Goal: Information Seeking & Learning: Learn about a topic

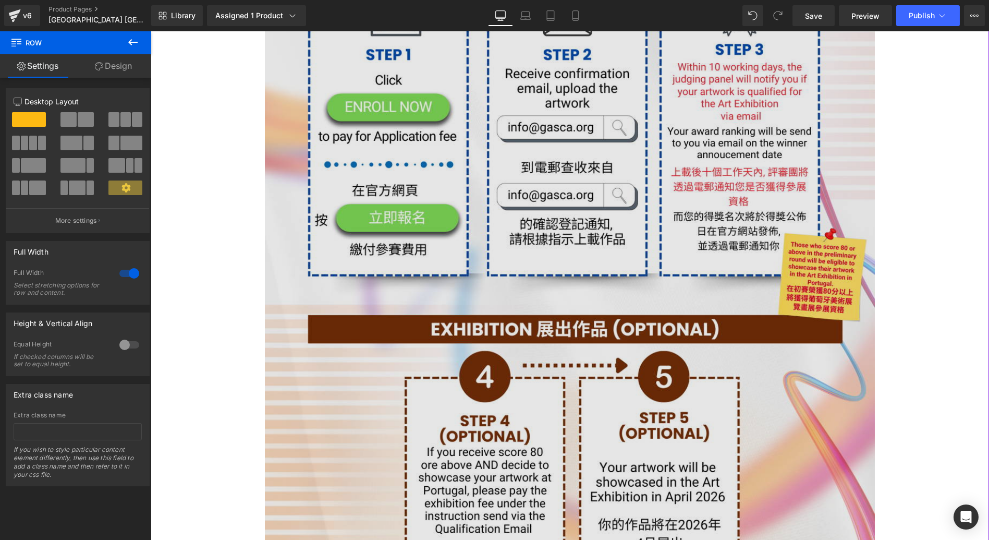
scroll to position [2162, 0]
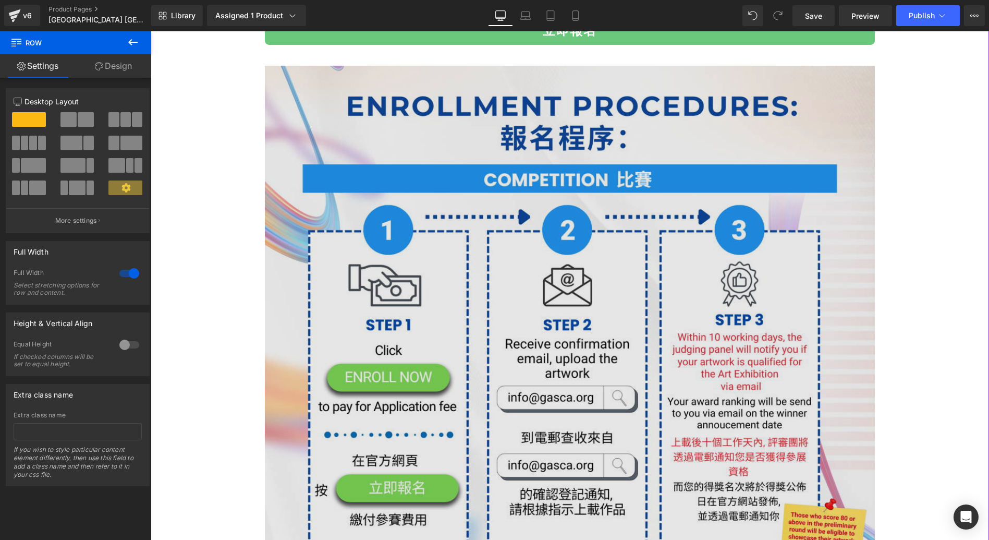
drag, startPoint x: 724, startPoint y: 292, endPoint x: 634, endPoint y: 251, distance: 99.2
click at [724, 292] on img at bounding box center [570, 497] width 610 height 863
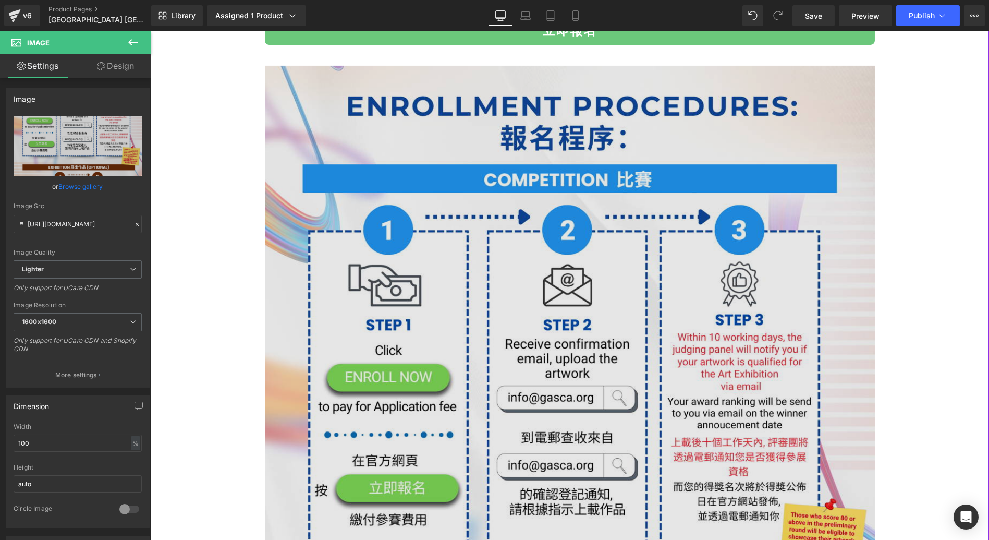
click at [424, 108] on img at bounding box center [570, 497] width 610 height 863
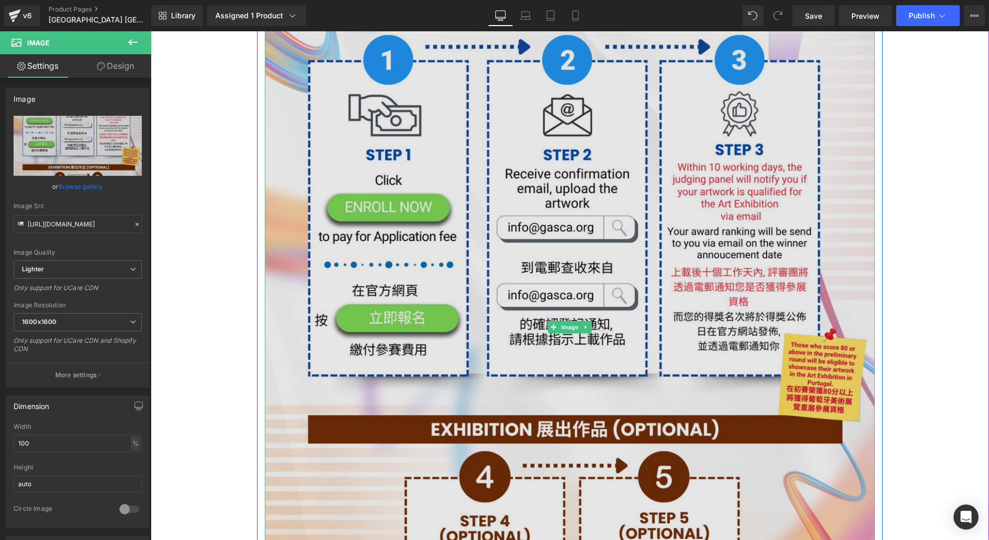
scroll to position [2027, 0]
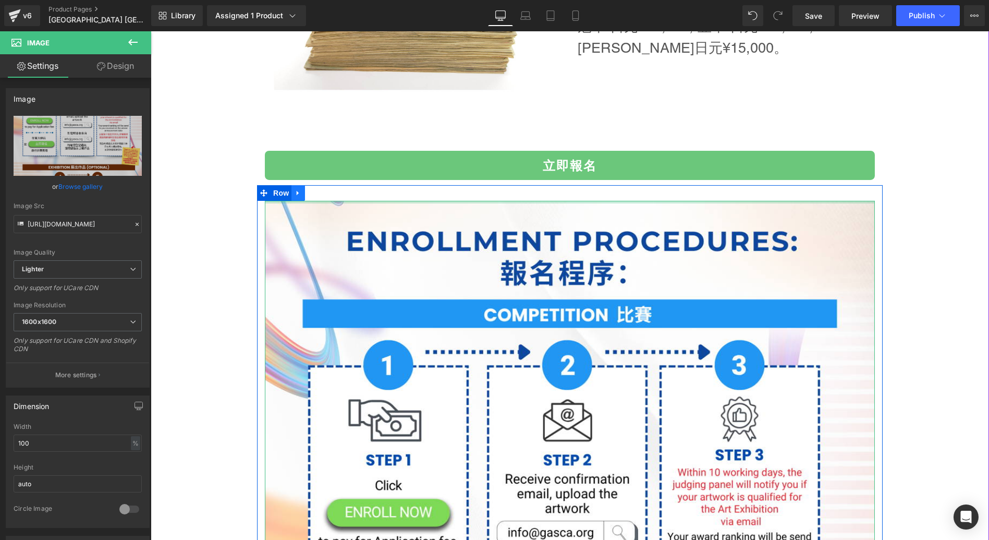
drag, startPoint x: 295, startPoint y: 199, endPoint x: 290, endPoint y: 186, distance: 14.5
click at [295, 201] on div at bounding box center [570, 202] width 610 height 3
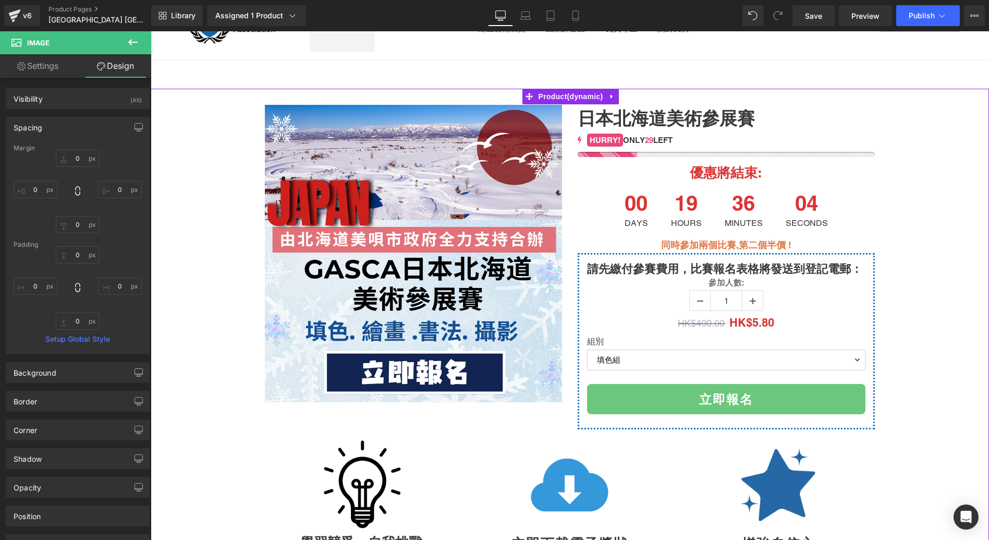
scroll to position [0, 0]
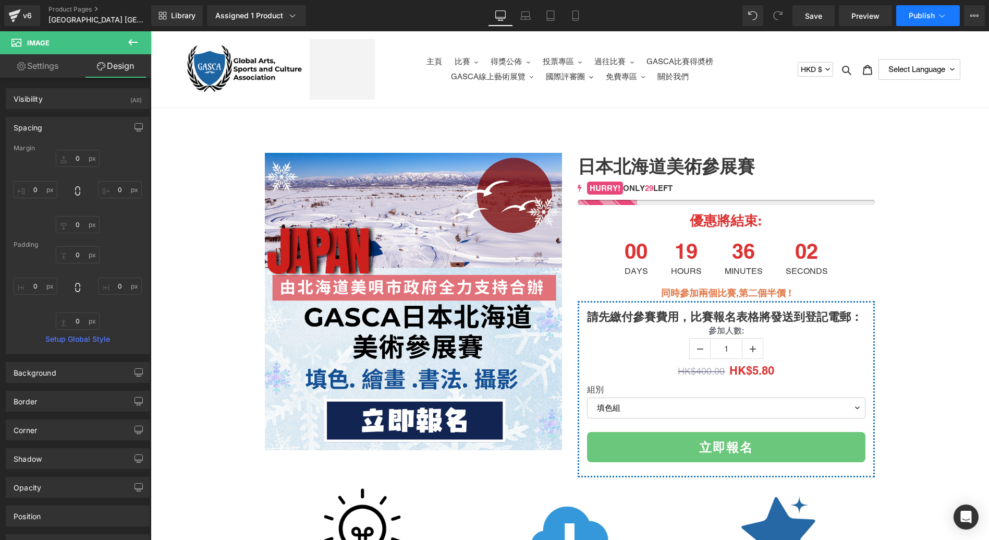
drag, startPoint x: 785, startPoint y: 5, endPoint x: 941, endPoint y: 25, distance: 157.7
click at [941, 25] on button "Publish" at bounding box center [928, 15] width 64 height 21
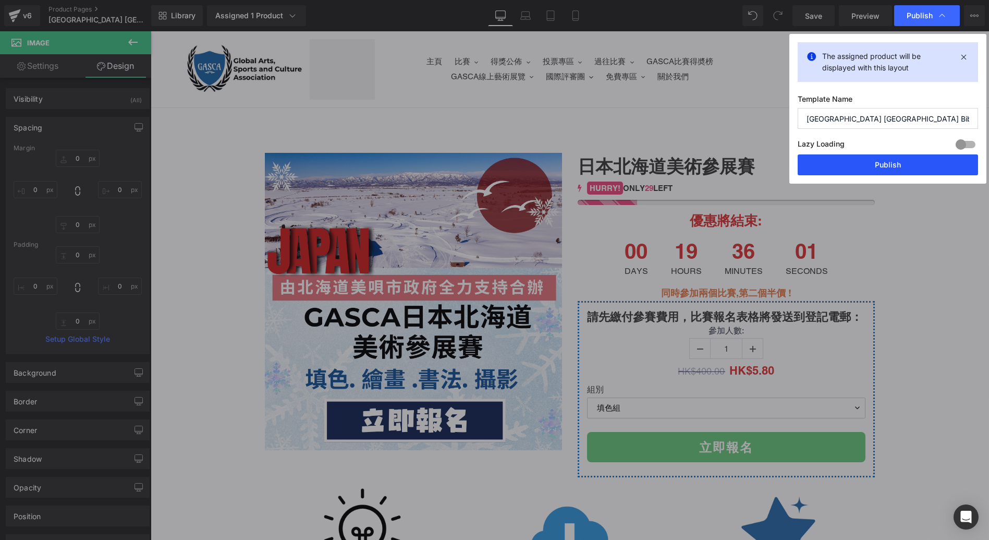
click at [0, 0] on button "Publish" at bounding box center [0, 0] width 0 height 0
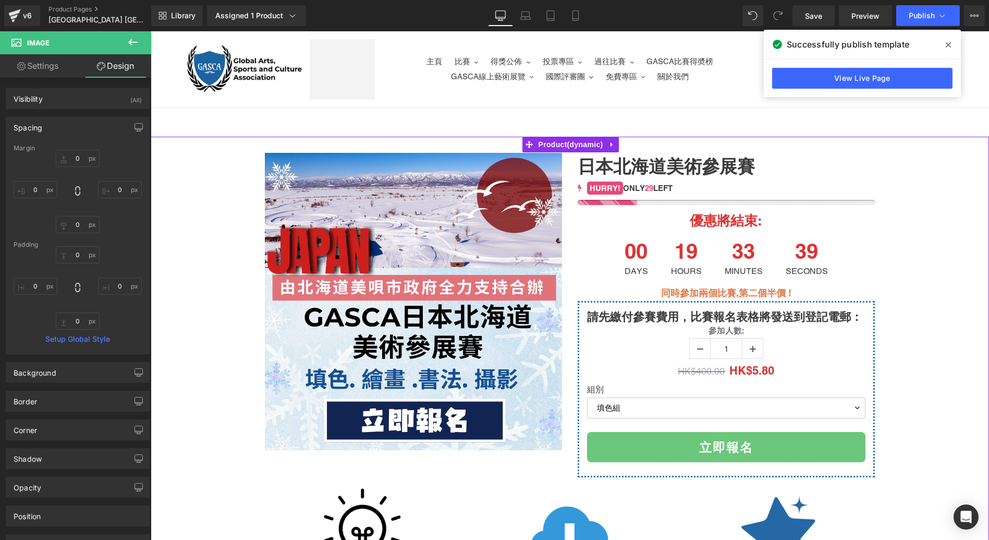
scroll to position [541, 0]
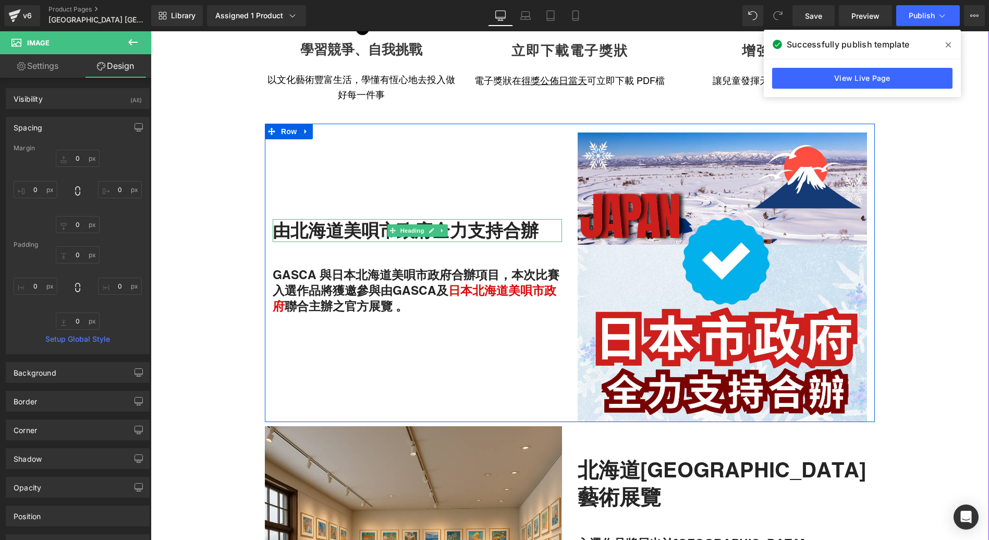
drag, startPoint x: 350, startPoint y: 221, endPoint x: 463, endPoint y: 104, distance: 163.0
click at [350, 221] on h2 "由北海道美唄市政府全力支持合辦" at bounding box center [417, 230] width 289 height 23
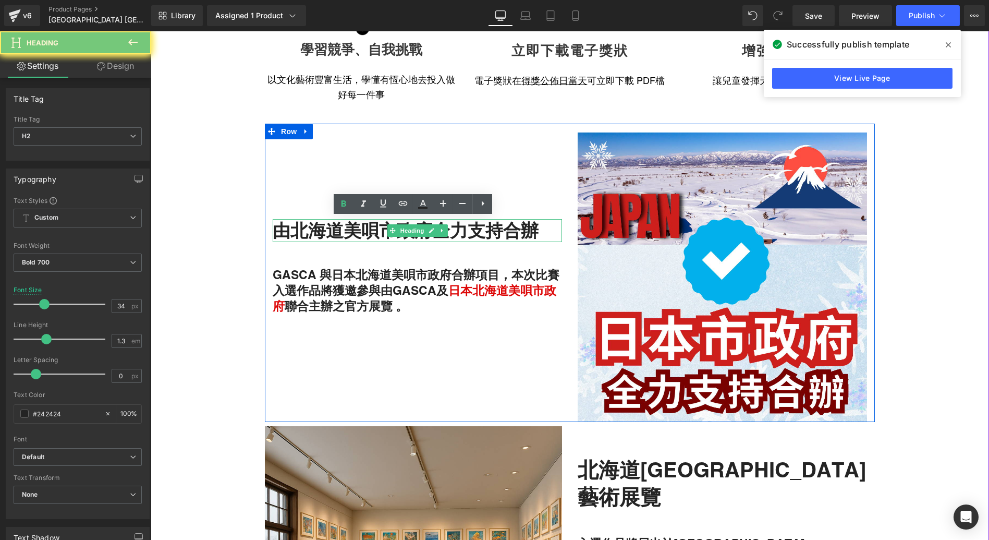
click at [356, 229] on h2 "由北海道美唄市政府全力支持合辦" at bounding box center [417, 230] width 289 height 23
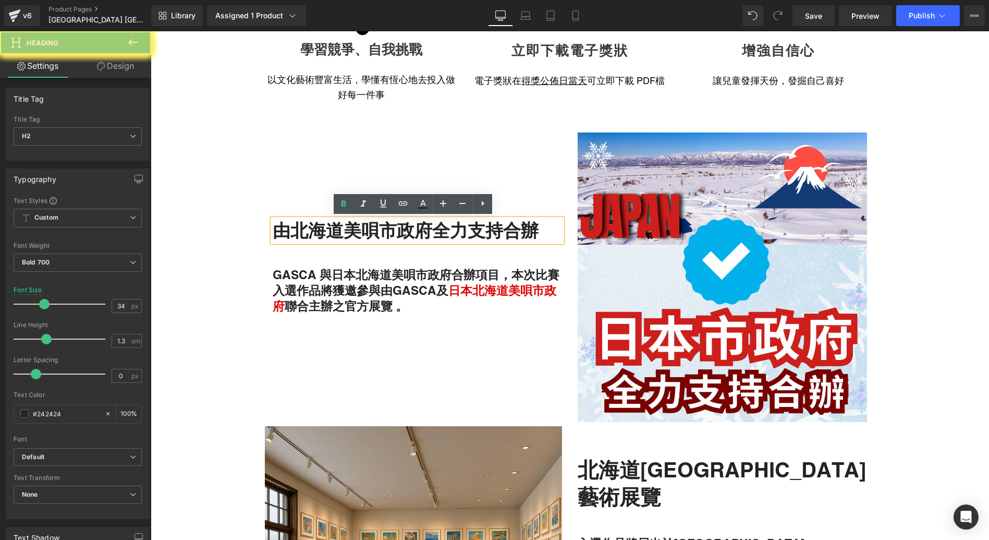
click at [618, 456] on h2 "北海道[GEOGRAPHIC_DATA]藝術展覽" at bounding box center [726, 483] width 297 height 54
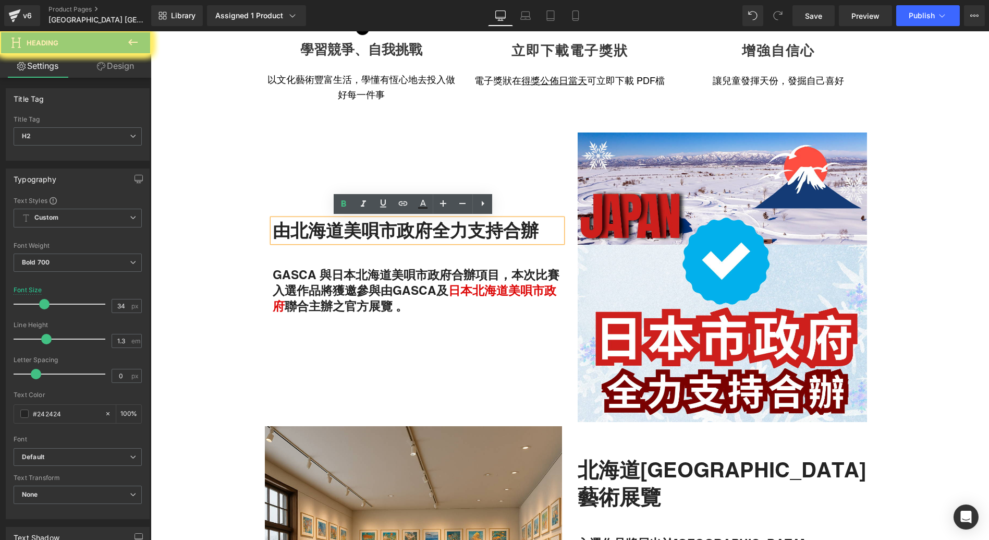
click at [618, 456] on h2 "北海道[GEOGRAPHIC_DATA]藝術展覽" at bounding box center [726, 483] width 297 height 54
click at [707, 456] on h2 "北海道[GEOGRAPHIC_DATA]藝術展覽" at bounding box center [726, 483] width 297 height 54
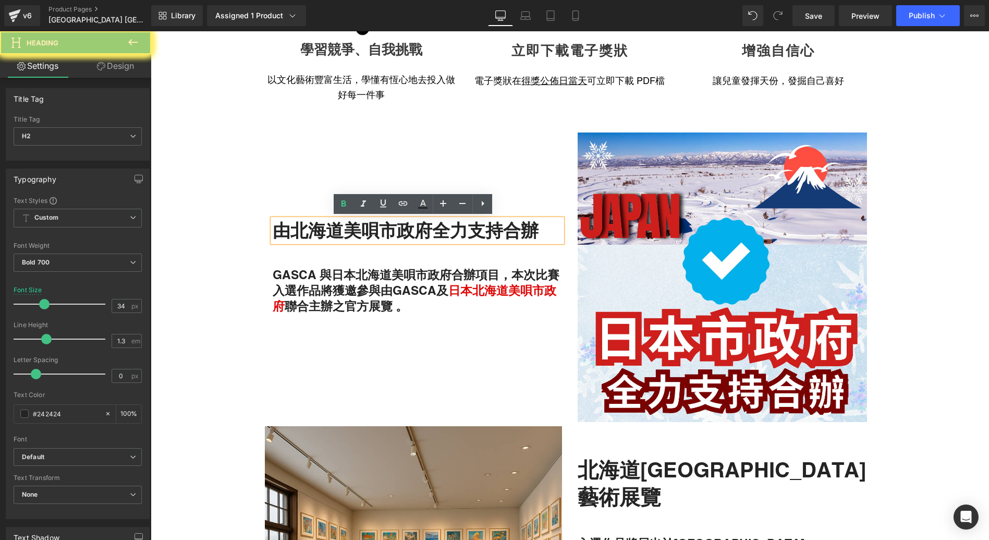
click at [793, 456] on h2 "北海道[GEOGRAPHIC_DATA]藝術展覽" at bounding box center [726, 483] width 297 height 54
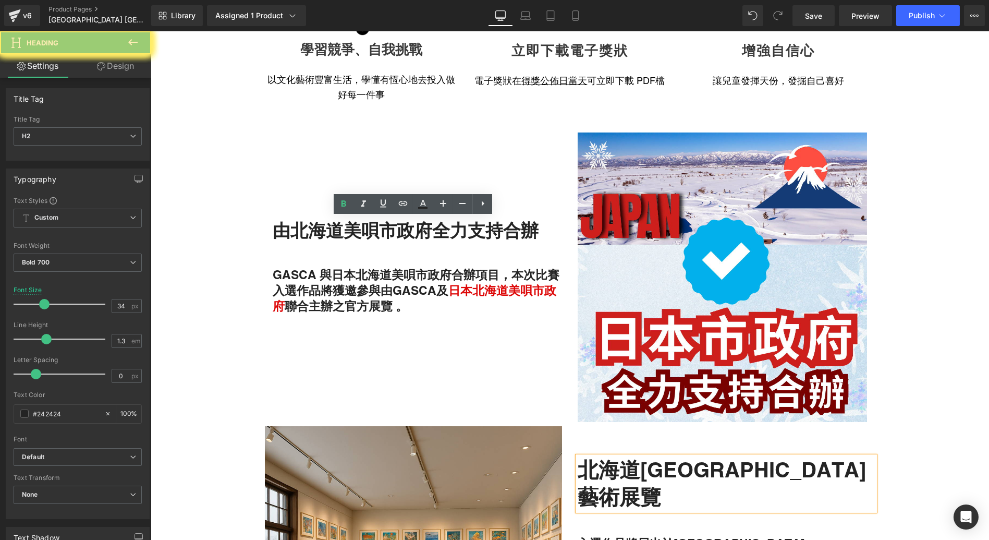
click at [793, 456] on h2 "北海道[GEOGRAPHIC_DATA]藝術展覽" at bounding box center [726, 483] width 297 height 54
click at [759, 456] on h2 "北海道[GEOGRAPHIC_DATA]藝術展覽" at bounding box center [726, 483] width 297 height 54
drag, startPoint x: 599, startPoint y: 381, endPoint x: 579, endPoint y: 373, distance: 21.5
click at [579, 456] on h2 "北海道[GEOGRAPHIC_DATA]藝術展覽" at bounding box center [726, 483] width 297 height 54
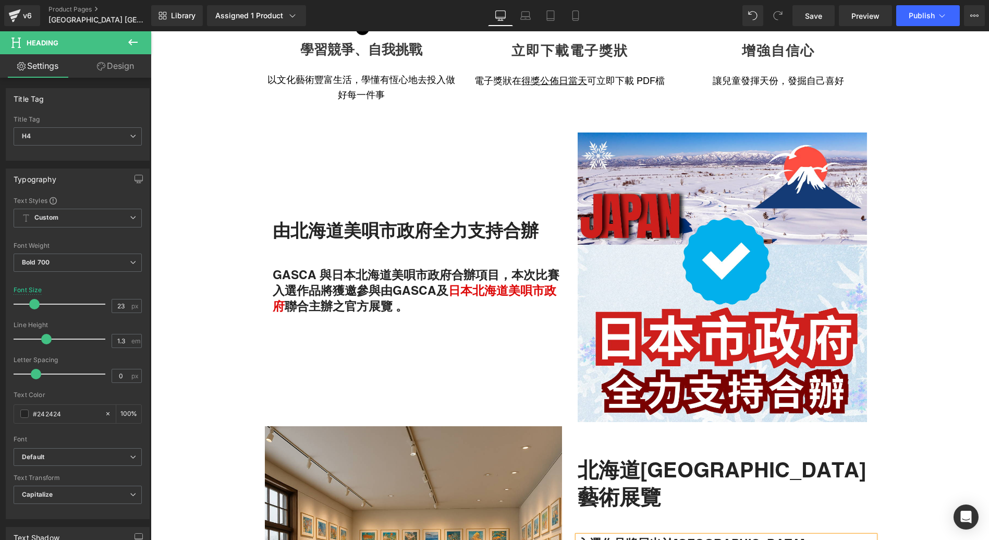
scroll to position [676, 0]
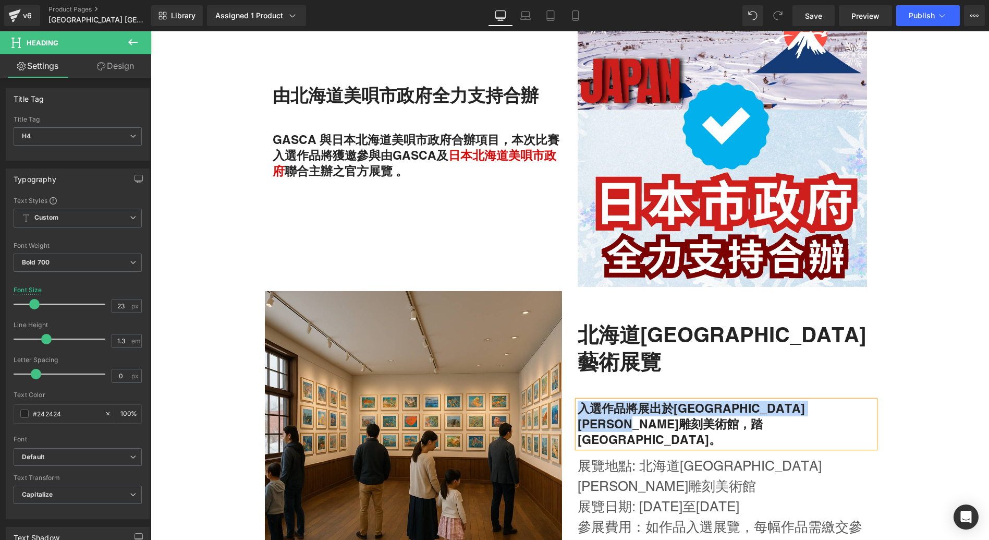
drag, startPoint x: 333, startPoint y: 406, endPoint x: 614, endPoint y: 33, distance: 466.8
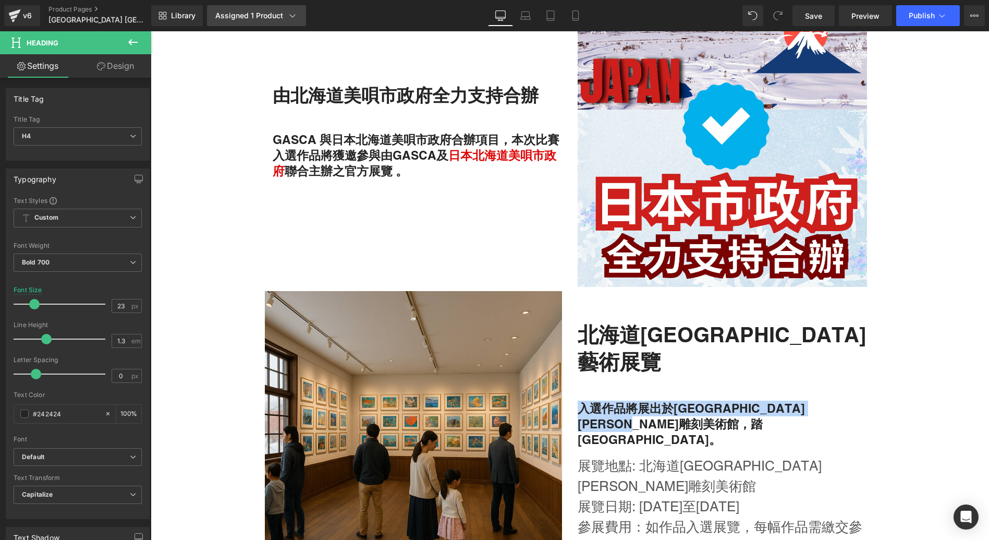
copy h4 "入選作品將展出於[GEOGRAPHIC_DATA][PERSON_NAME]雕刻美術館，踏[GEOGRAPHIC_DATA]。"
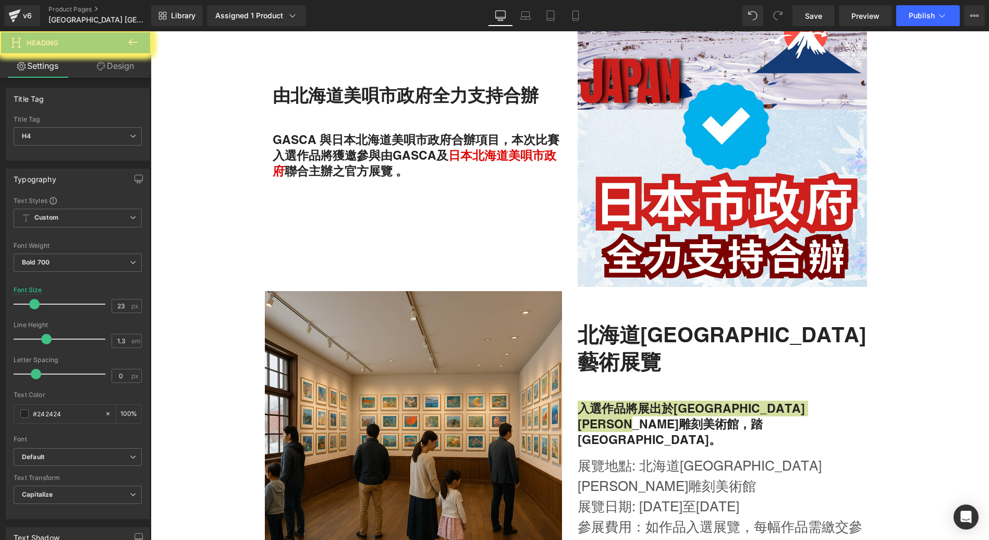
click at [0, 0] on icon at bounding box center [0, 0] width 0 height 0
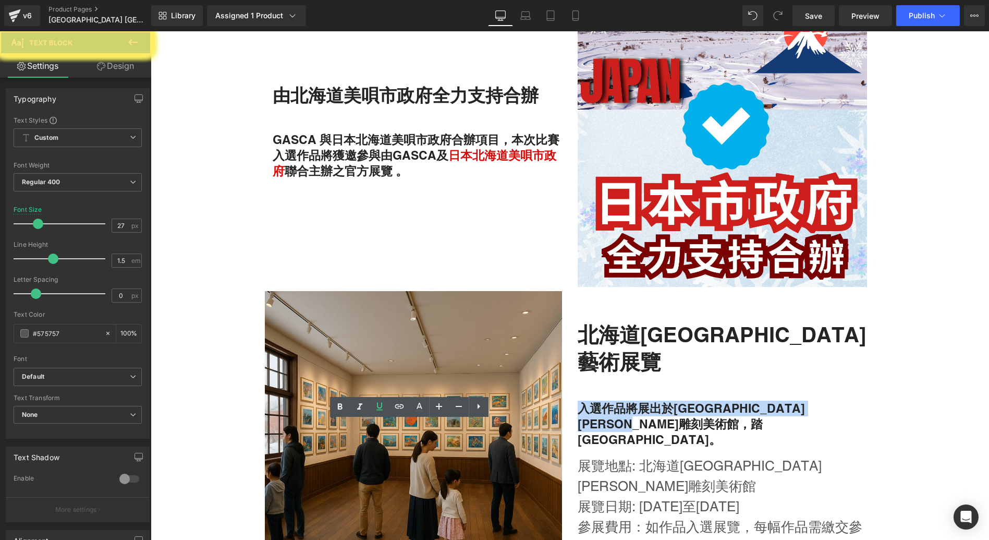
drag, startPoint x: 302, startPoint y: 408, endPoint x: 947, endPoint y: 474, distance: 648.4
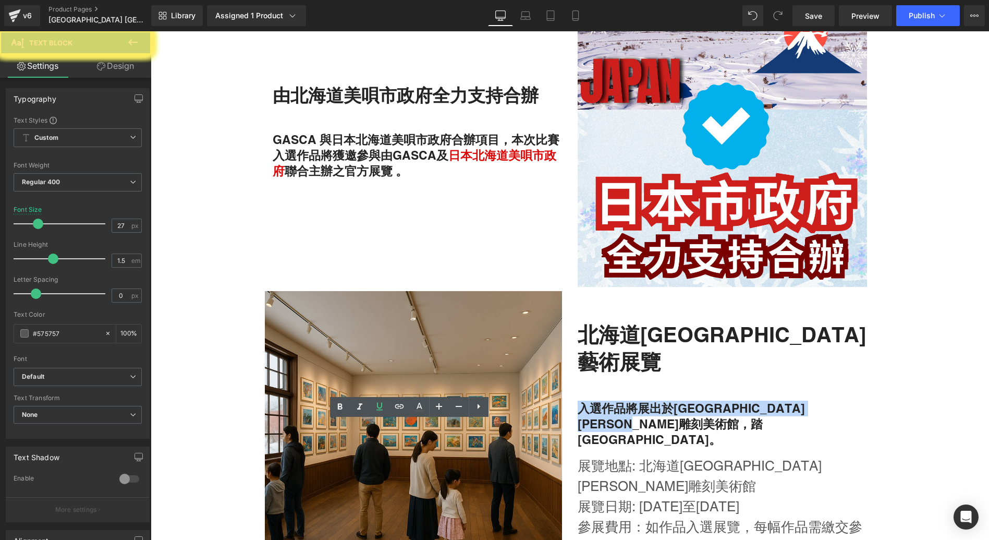
drag, startPoint x: 436, startPoint y: 413, endPoint x: 285, endPoint y: 420, distance: 151.9
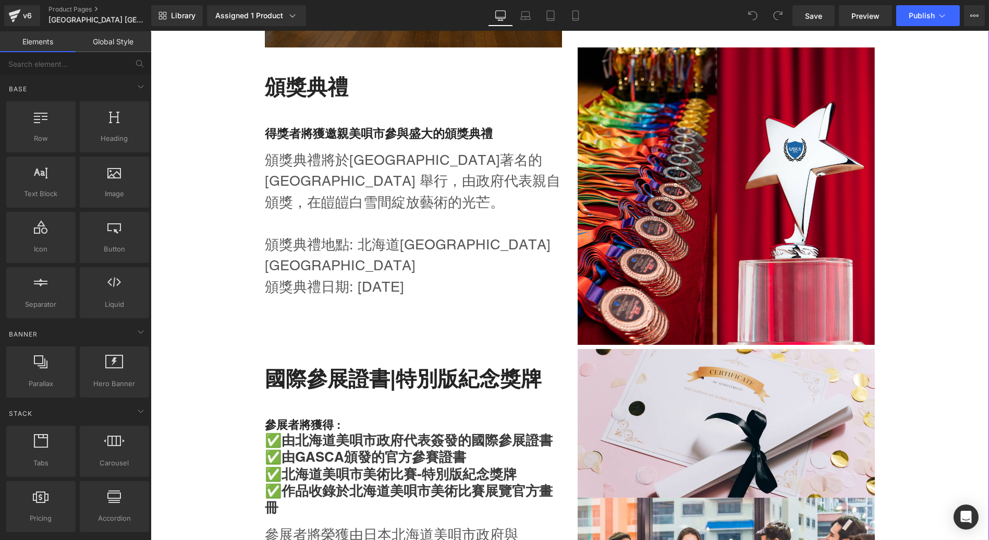
scroll to position [946, 0]
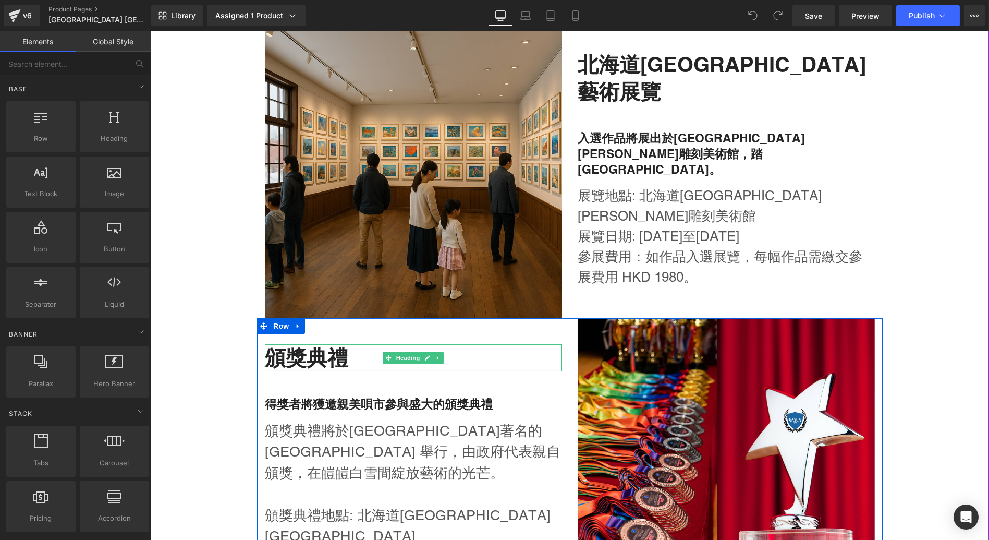
click at [316, 362] on h2 "頒獎典禮" at bounding box center [413, 357] width 297 height 27
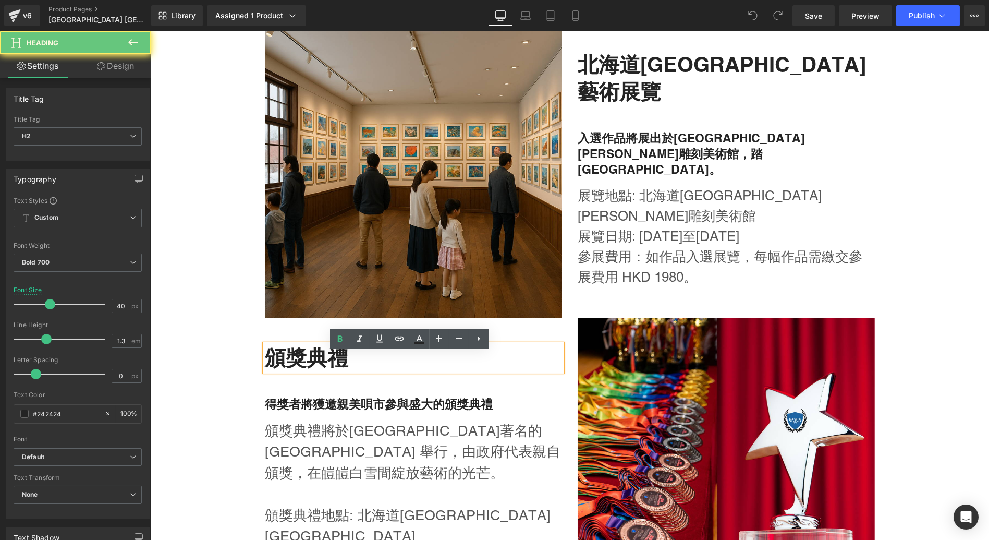
click at [316, 362] on h2 "頒獎典禮" at bounding box center [413, 357] width 297 height 27
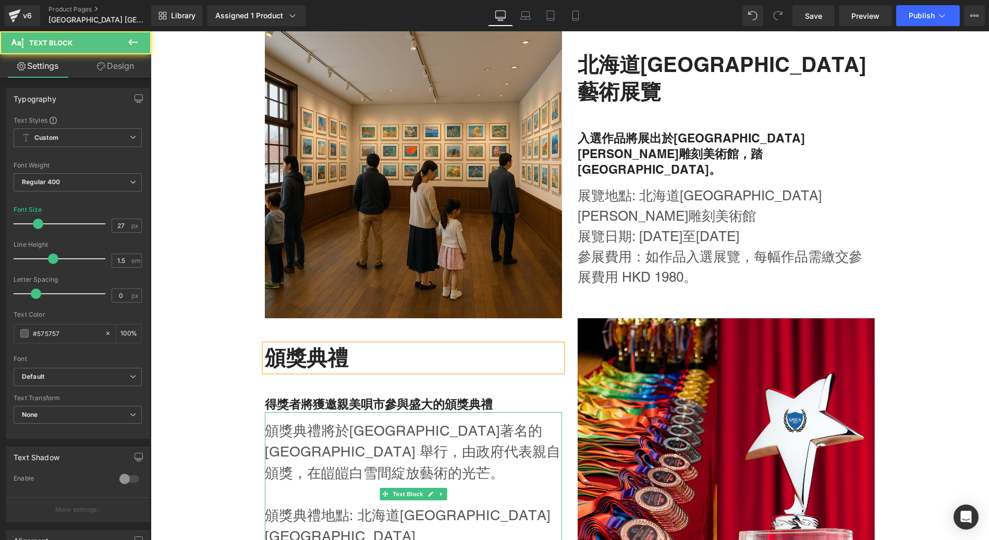
drag, startPoint x: 336, startPoint y: 487, endPoint x: 324, endPoint y: 477, distance: 15.9
click at [324, 477] on p "頒獎典禮將於[GEOGRAPHIC_DATA]著名的[GEOGRAPHIC_DATA] 舉行，由政府代表親自頒獎，在皚皚白雪間綻放藝術的光芒。" at bounding box center [413, 452] width 297 height 64
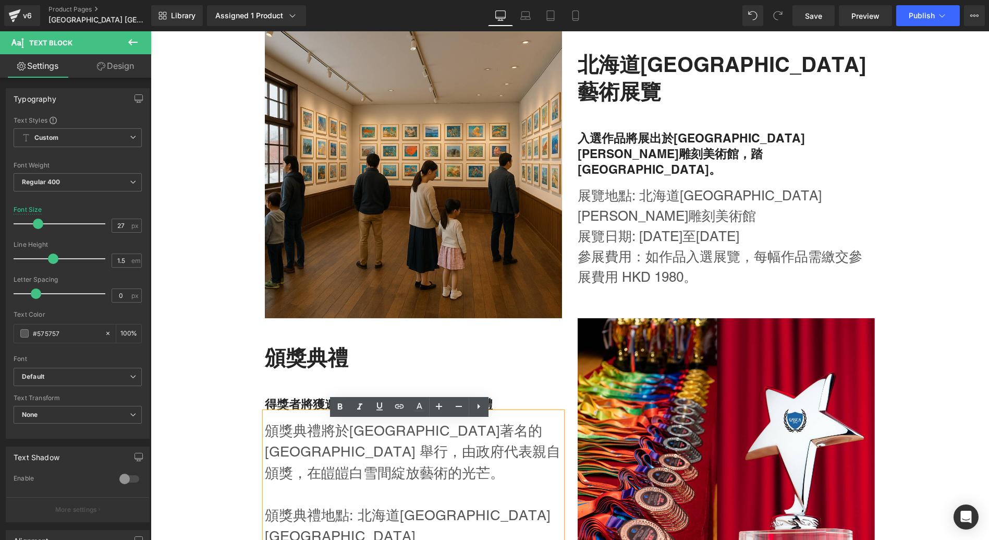
click at [296, 399] on div "頒獎典禮 Heading 得獎者將獲邀親美唄市參與盛大的頒獎典禮 Heading 頒獎典禮將於[GEOGRAPHIC_DATA]著名的[GEOGRAPHIC_…" at bounding box center [413, 466] width 313 height 297
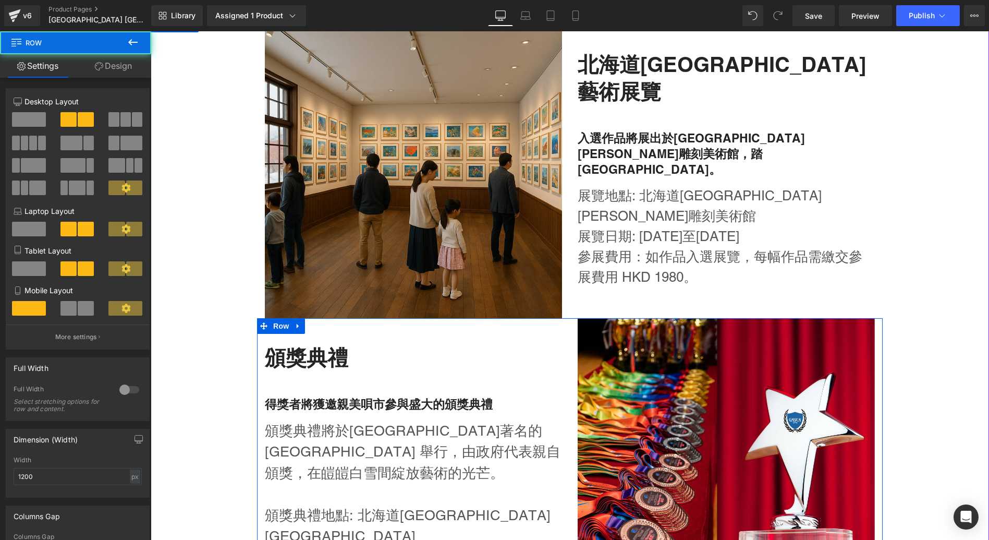
click at [284, 409] on h4 "得獎者將獲邀親美唄市參與盛大的頒獎典禮" at bounding box center [413, 404] width 297 height 16
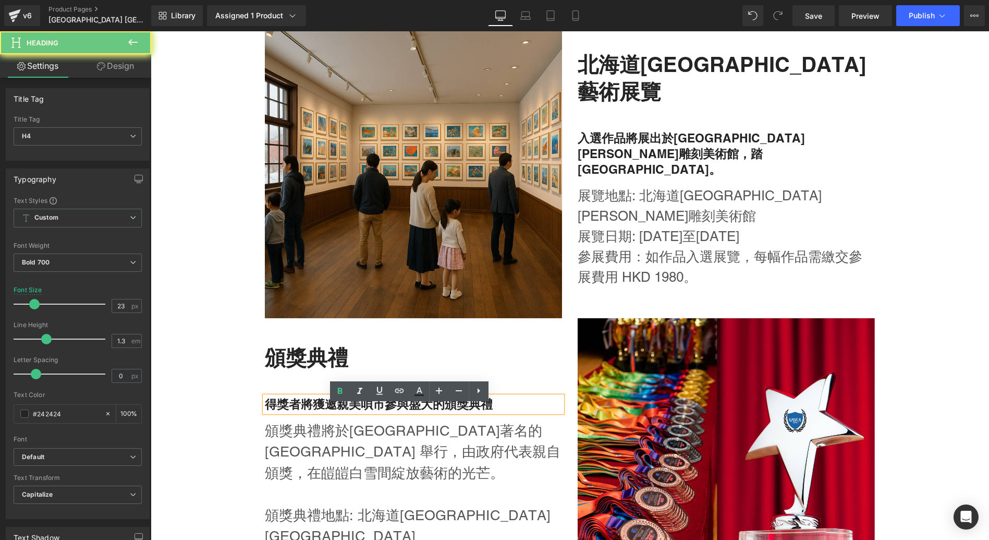
click at [284, 409] on h4 "得獎者將獲邀親美唄市參與盛大的頒獎典禮" at bounding box center [413, 404] width 297 height 16
click at [280, 412] on h4 "得獎者將獲邀親美唄市參與盛大的頒獎典禮" at bounding box center [413, 404] width 297 height 16
click at [276, 412] on h4 "得獎者將獲邀親美唄市參與盛大的頒獎典禮" at bounding box center [413, 404] width 297 height 16
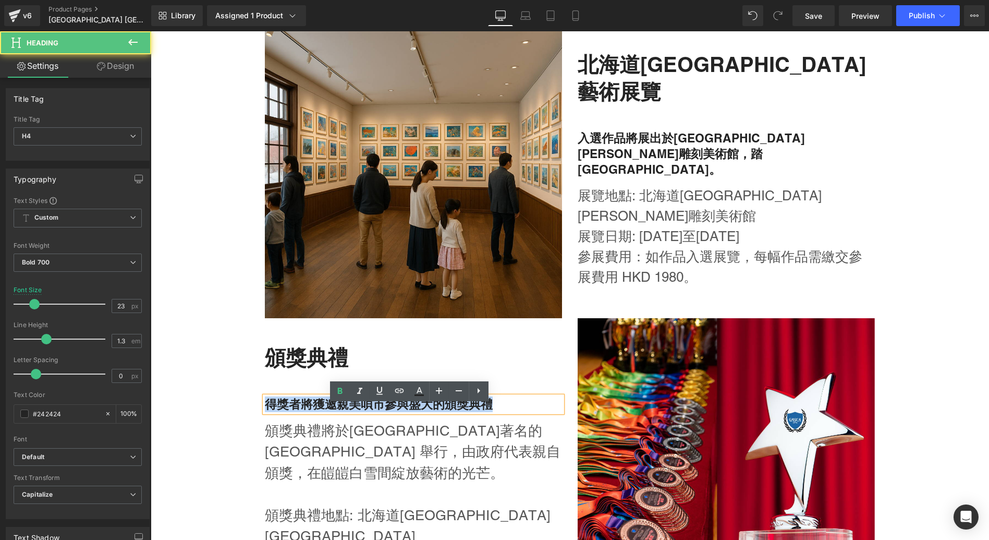
click at [276, 412] on h4 "得獎者將獲邀親美唄市參與盛大的頒獎典禮" at bounding box center [413, 404] width 297 height 16
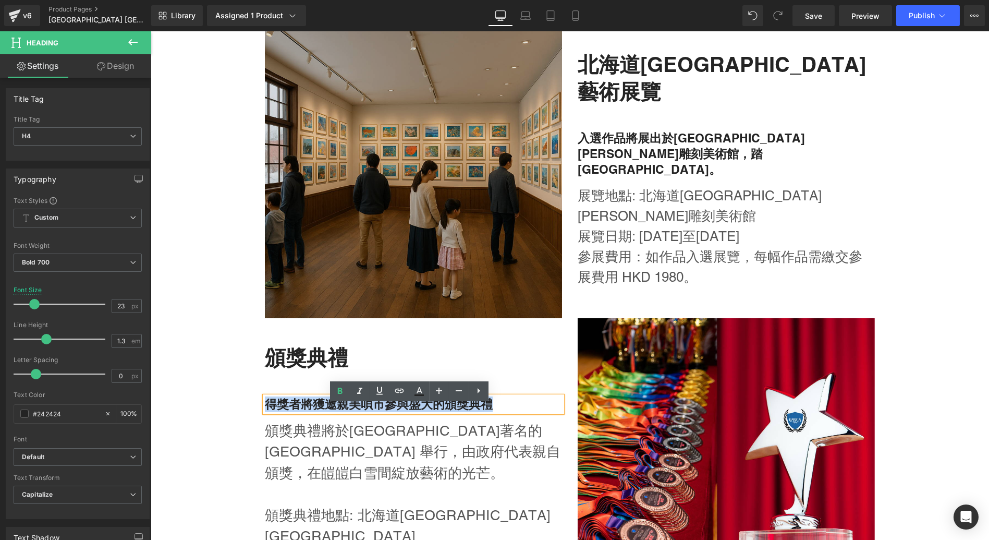
copy h4 "得獎者將獲邀親美唄市參與盛大的頒獎典禮"
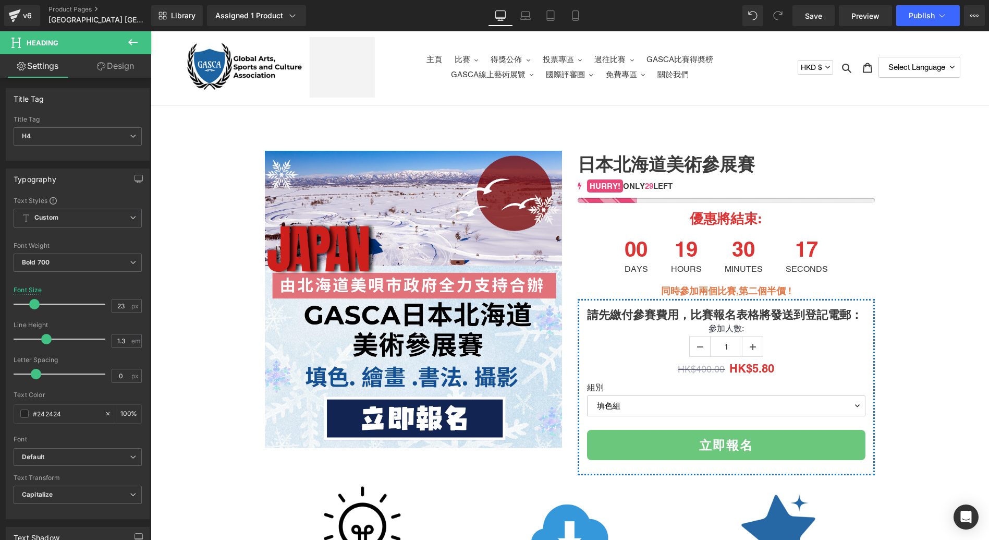
scroll to position [0, 0]
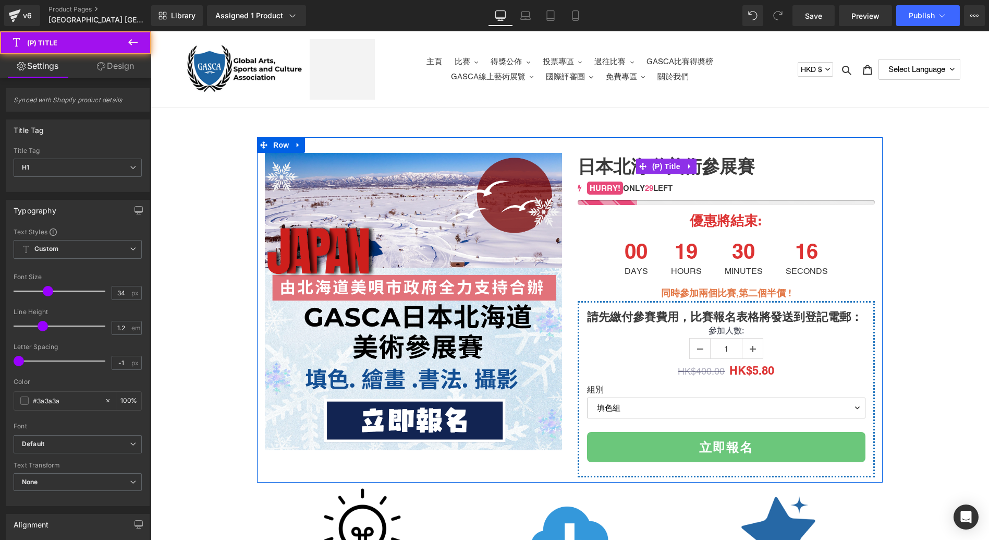
drag, startPoint x: 733, startPoint y: 163, endPoint x: 597, endPoint y: 152, distance: 136.5
click at [597, 153] on h1 "日本北海道美術參展賽" at bounding box center [726, 167] width 297 height 28
copy link "日本北海道美術參展賽"
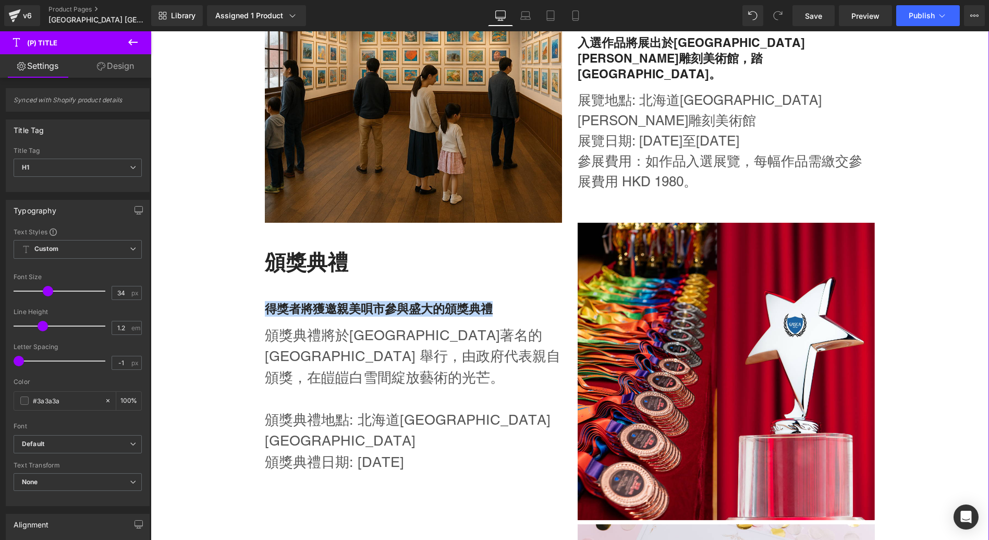
scroll to position [1486, 0]
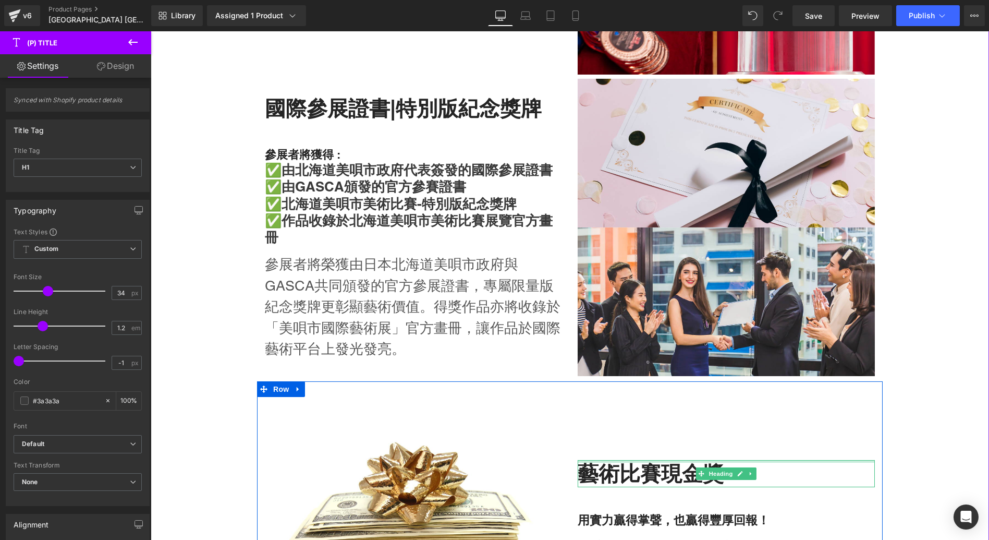
click at [599, 470] on h2 "藝術比賽現金獎" at bounding box center [726, 473] width 297 height 27
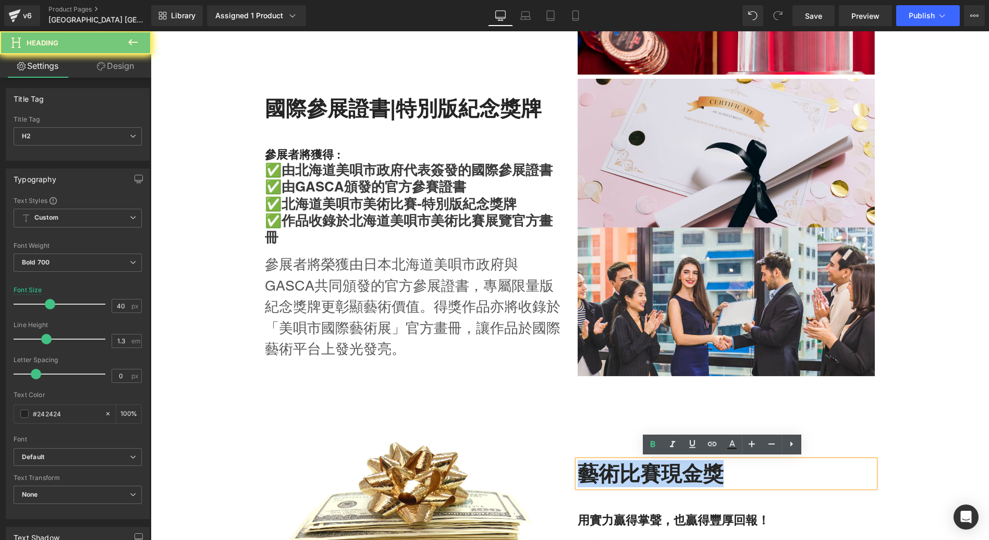
click at [599, 470] on h2 "藝術比賽現金獎" at bounding box center [726, 473] width 297 height 27
copy h2 "藝術比賽現金獎"
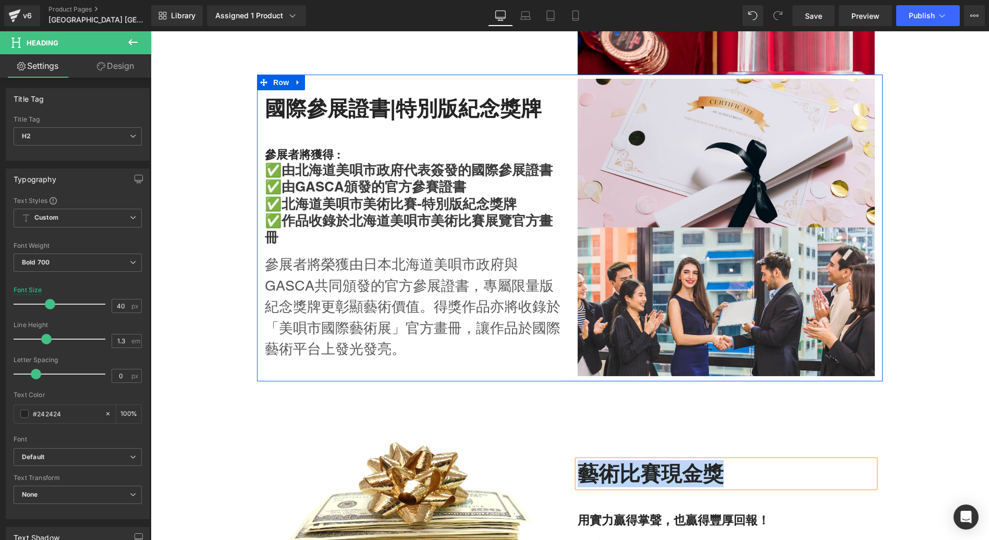
click at [151, 31] on div at bounding box center [151, 31] width 0 height 0
click at [350, 118] on h2 "國際參展證書|特別版紀念獎牌" at bounding box center [413, 108] width 297 height 27
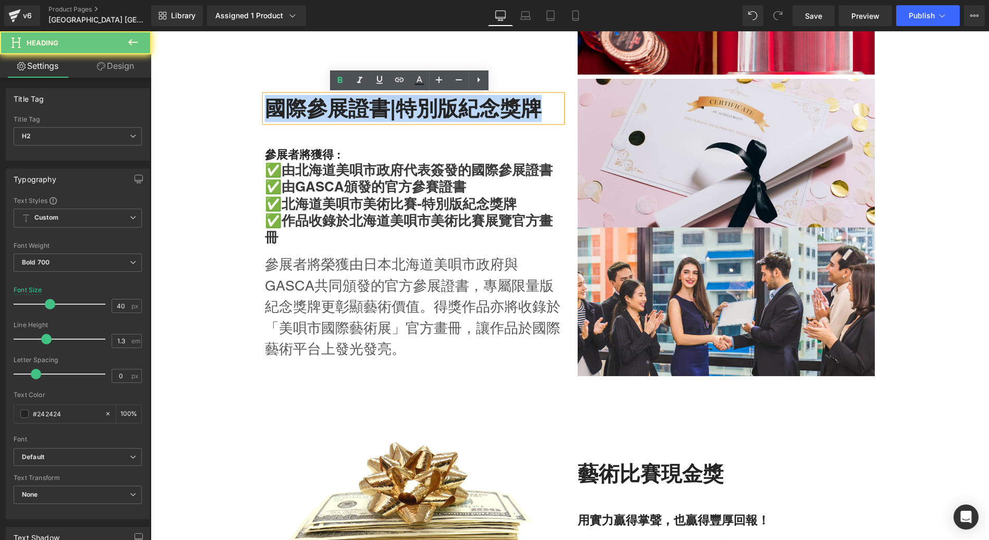
click at [350, 118] on h2 "國際參展證書|特別版紀念獎牌" at bounding box center [413, 108] width 297 height 27
copy h2 "國際參展證書|特別版紀念獎牌"
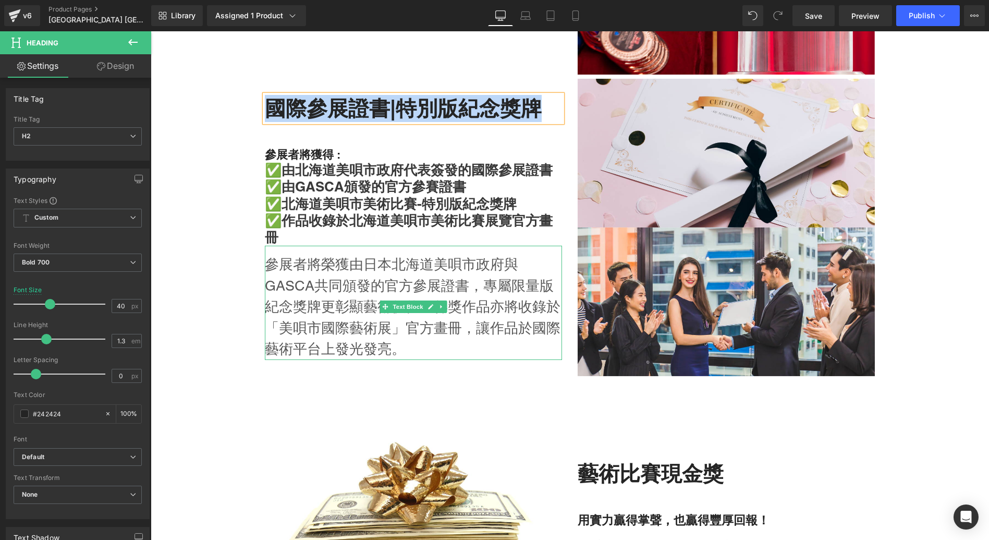
click at [322, 280] on p "參展者將榮獲由日本北海道美唄市政府與GASCA共同頒發的官方參展證書，專屬限量版紀念獎牌更彰顯藝術價值。得獎作品亦將收錄於「美唄市國際藝術展」官方畫冊，讓作品…" at bounding box center [413, 307] width 297 height 106
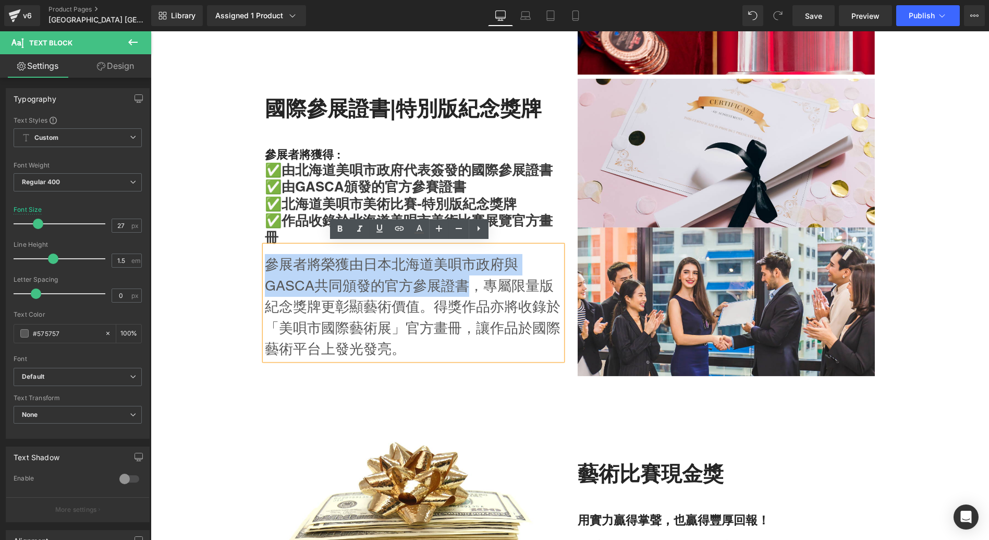
drag, startPoint x: 263, startPoint y: 270, endPoint x: 469, endPoint y: 288, distance: 206.2
click at [469, 288] on p "參展者將榮獲由日本北海道美唄市政府與GASCA共同頒發的官方參展證書，專屬限量版紀念獎牌更彰顯藝術價值。得獎作品亦將收錄於「美唄市國際藝術展」官方畫冊，讓作品…" at bounding box center [413, 307] width 297 height 106
copy p "參展者將榮獲由日本北海道美唄市政府與GASCA共同頒發的官方參展證書"
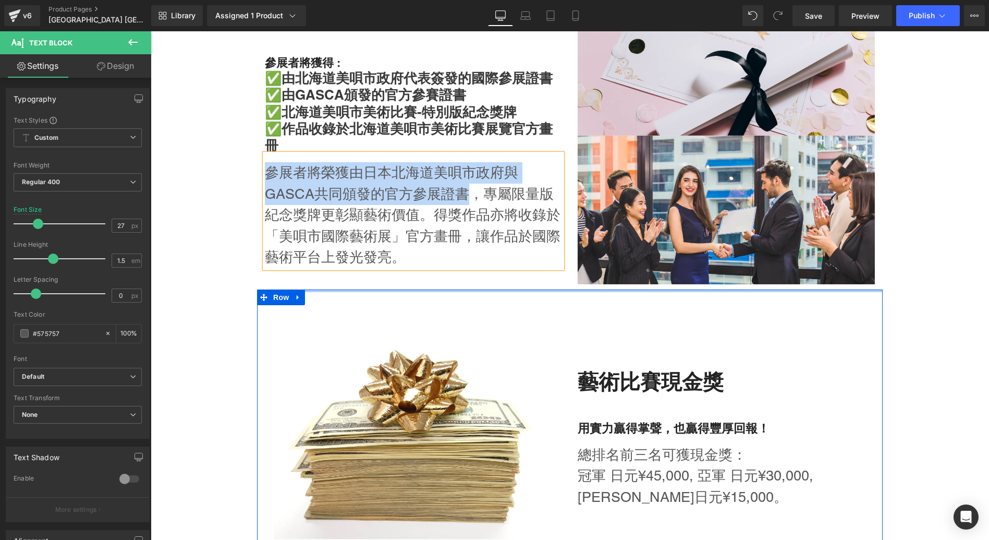
scroll to position [1757, 0]
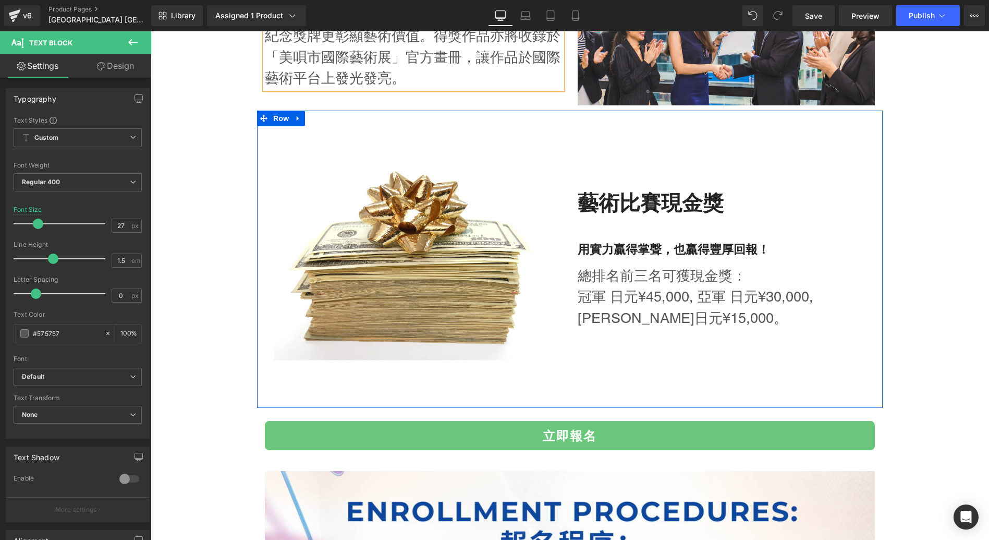
click at [647, 210] on h2 "藝術比賽現金獎" at bounding box center [726, 202] width 297 height 27
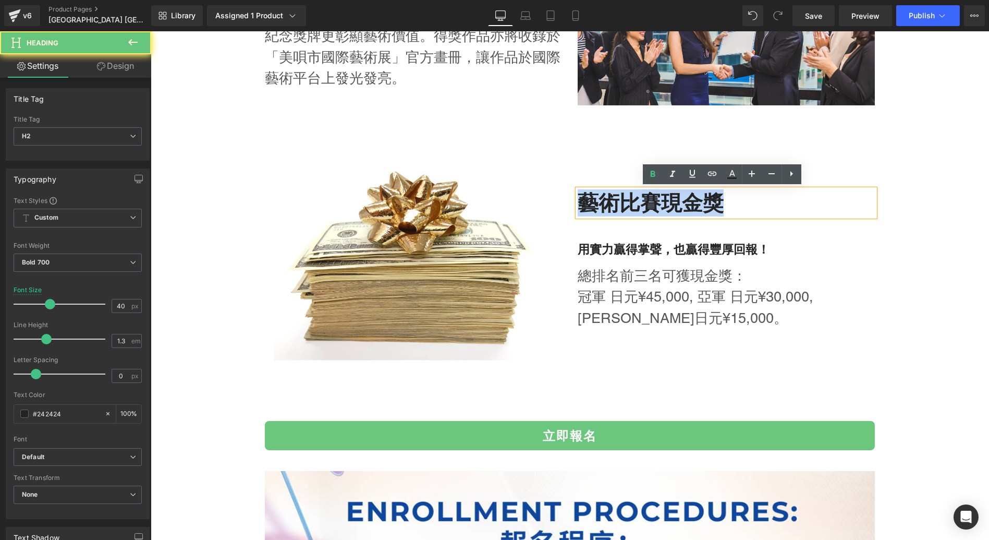
click at [647, 210] on h2 "藝術比賽現金獎" at bounding box center [726, 202] width 297 height 27
copy h2 "藝術比賽現金獎"
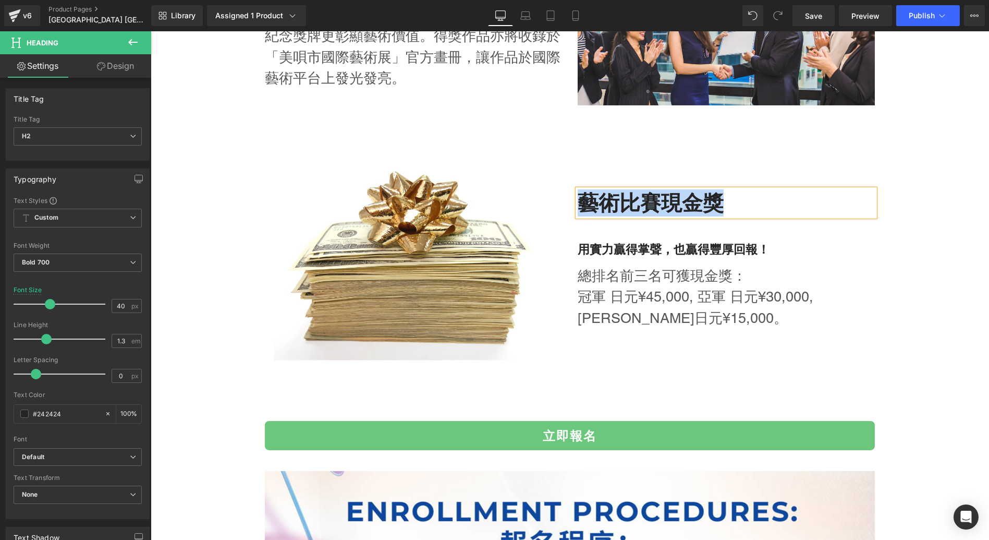
click at [933, 156] on div "Image 北海道美唄市藝術展覽 Heading 入選作品將展出於北海道美唄市安田侃雕刻美術館，踏上國際藝術殿堂。 Heading 展覽地點: 北海道美唄市安…" at bounding box center [570, 274] width 838 height 2129
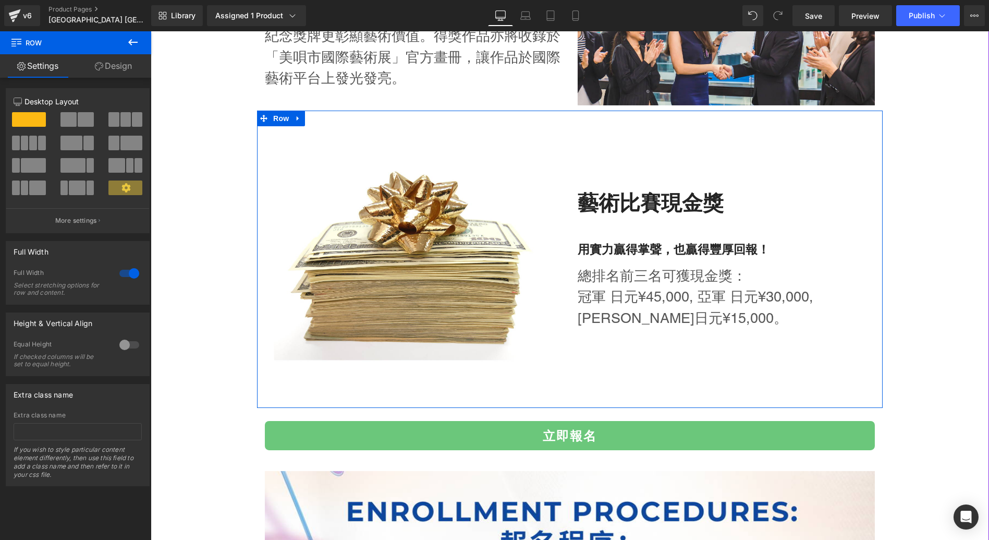
click at [622, 278] on p "總排名前三名可獲現金獎：" at bounding box center [726, 275] width 297 height 21
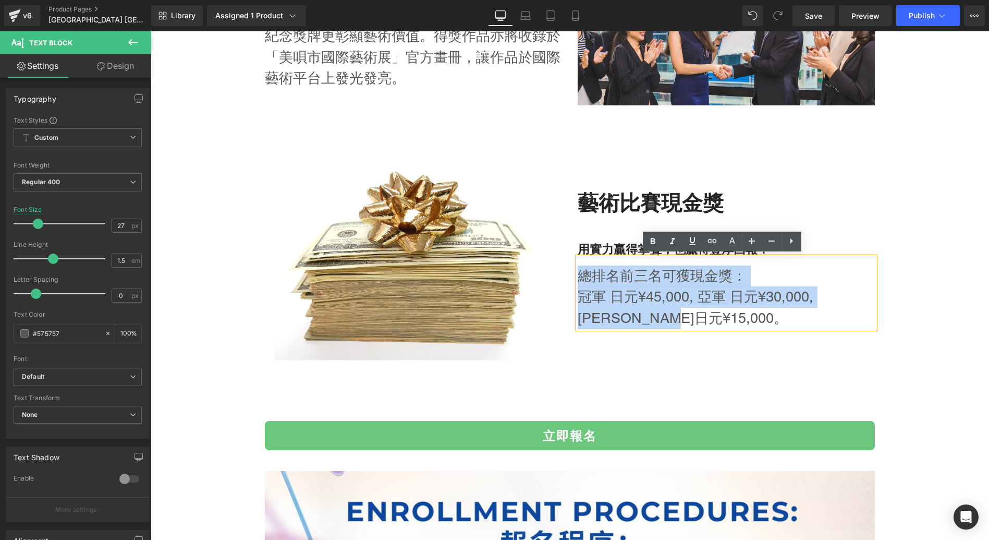
drag, startPoint x: 573, startPoint y: 276, endPoint x: 625, endPoint y: 308, distance: 61.1
click at [629, 308] on div "總排名前三名可獲現金獎： 冠軍 日元¥45,000, 亞軍 日元¥30,000, 季軍日元¥15,000。" at bounding box center [726, 293] width 297 height 72
copy div "總排名前三名可獲現金獎： 冠軍 日元¥45,000, 亞軍 日元¥30,000, 季軍日元¥15,000"
click at [229, 151] on div "Image 北海道美唄市藝術展覽 Heading 入選作品將展出於北海道美唄市安田侃雕刻美術館，踏上國際藝術殿堂。 Heading 展覽地點: 北海道美唄市安…" at bounding box center [570, 274] width 838 height 2129
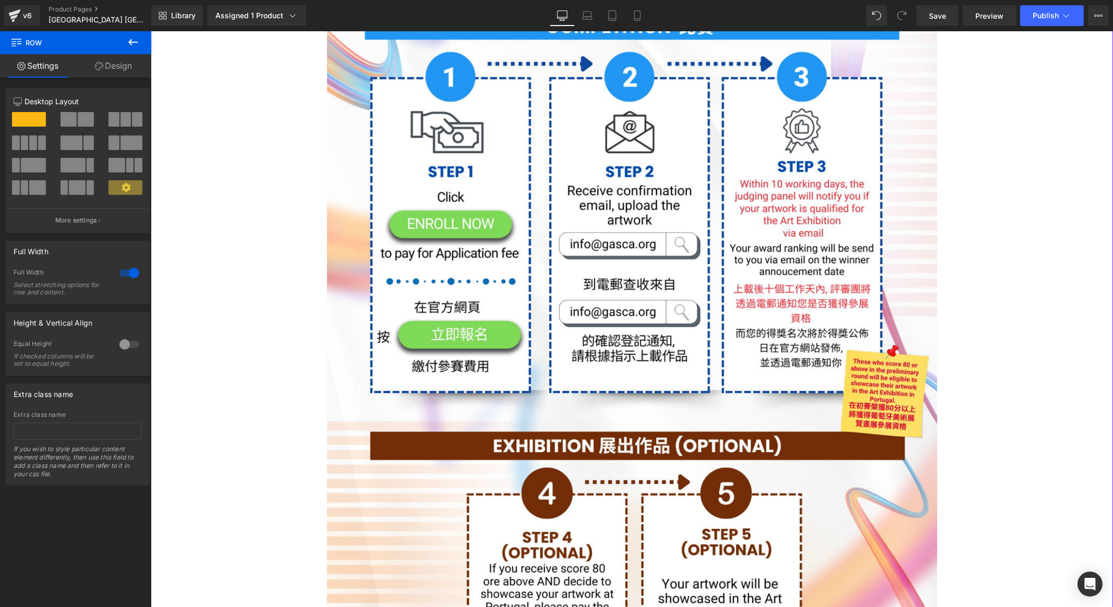
scroll to position [2163, 0]
